Goal: Task Accomplishment & Management: Complete application form

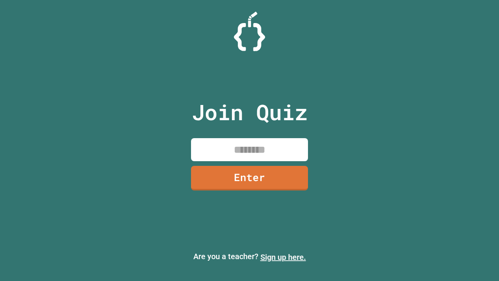
click at [283, 257] on link "Sign up here." at bounding box center [283, 256] width 46 height 9
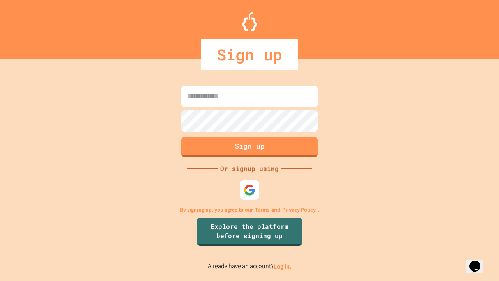
click at [283, 266] on link "Log in." at bounding box center [283, 266] width 18 height 8
